Goal: Information Seeking & Learning: Check status

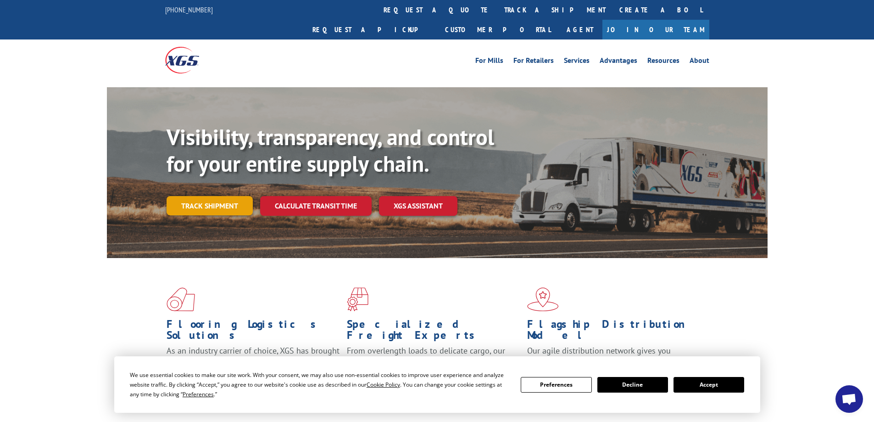
click at [212, 196] on link "Track shipment" at bounding box center [210, 205] width 86 height 19
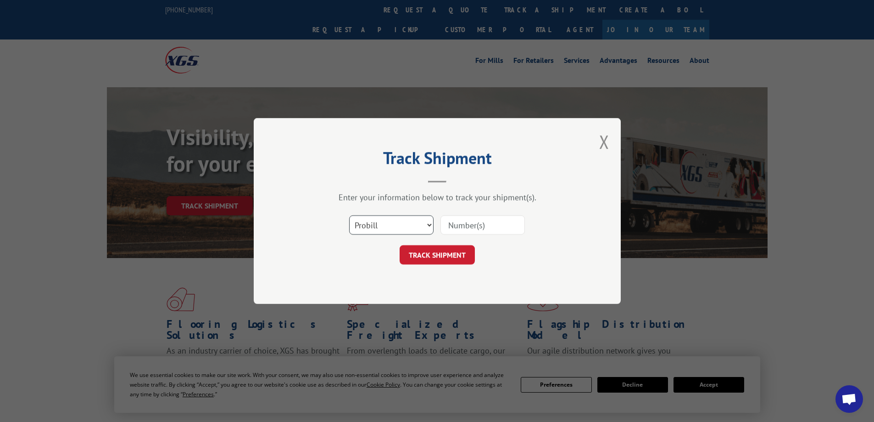
click at [429, 225] on select "Select category... Probill BOL PO" at bounding box center [391, 224] width 84 height 19
select select "bol"
click at [349, 215] on select "Select category... Probill BOL PO" at bounding box center [391, 224] width 84 height 19
click at [457, 227] on input at bounding box center [482, 224] width 84 height 19
type input "2875265"
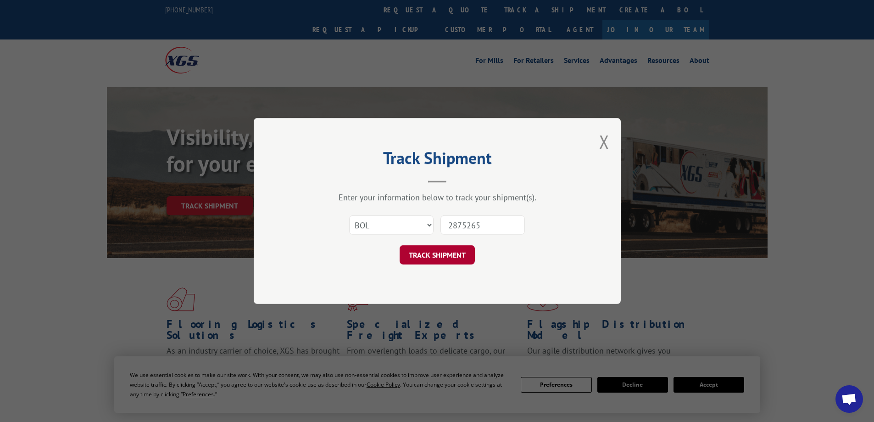
click at [436, 254] on button "TRACK SHIPMENT" at bounding box center [437, 254] width 75 height 19
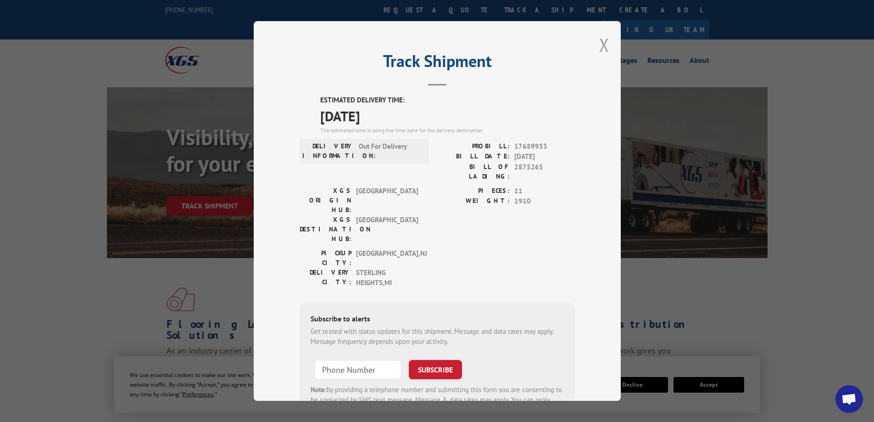
click at [601, 40] on button "Close modal" at bounding box center [604, 45] width 10 height 24
